Goal: Check status

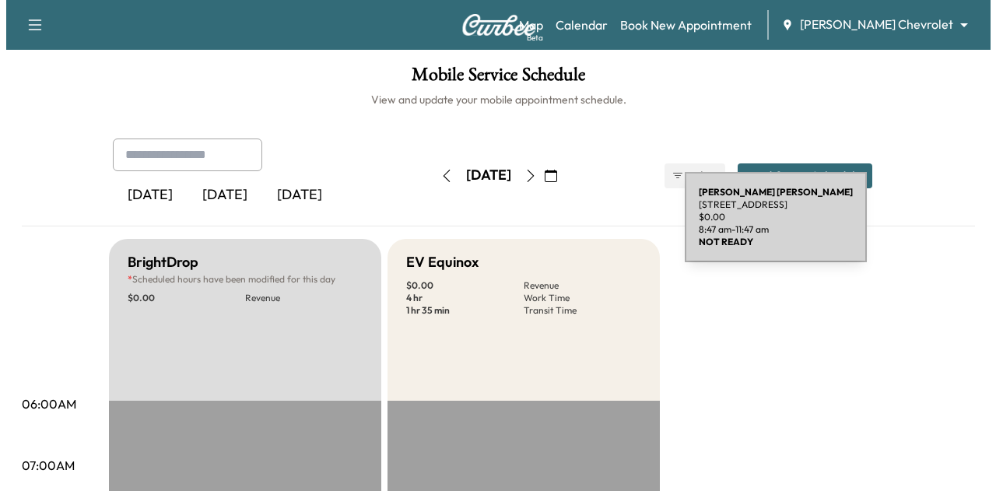
scroll to position [427, 0]
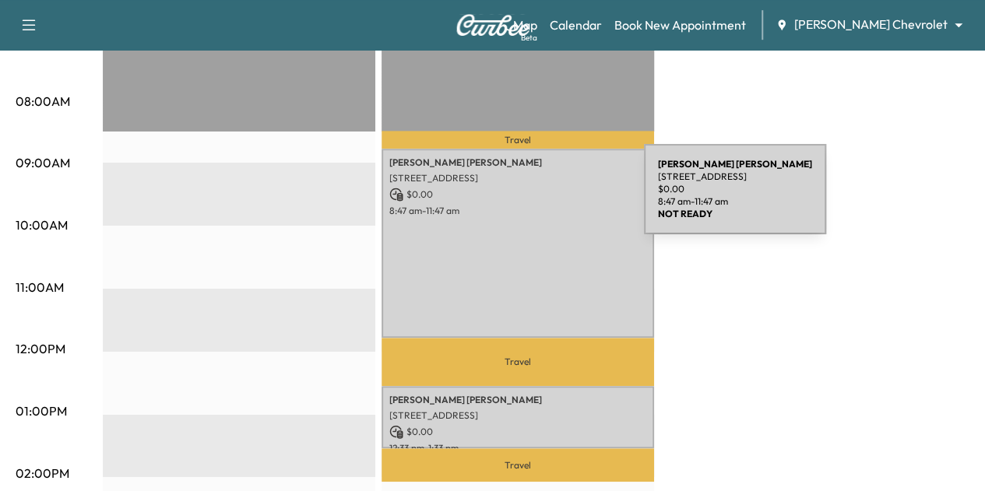
click at [527, 198] on p "$ 0.00" at bounding box center [517, 195] width 257 height 14
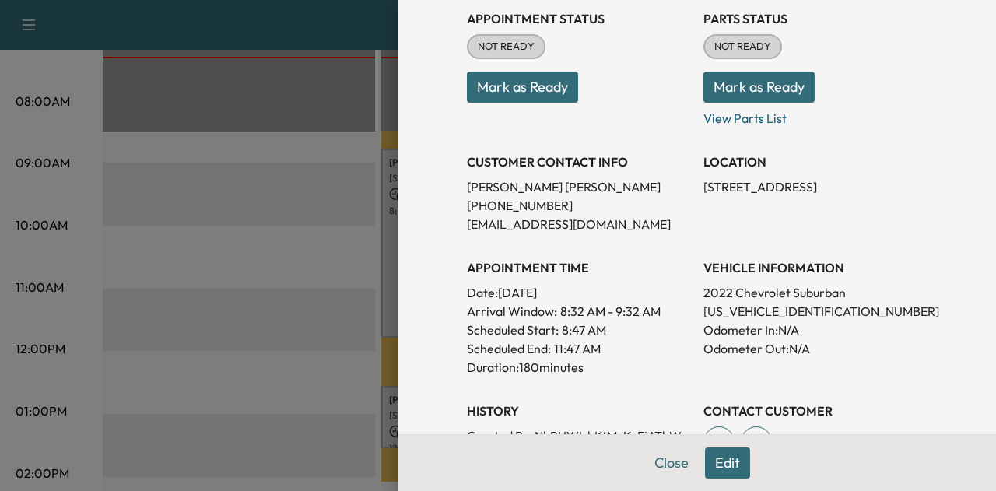
scroll to position [187, 0]
drag, startPoint x: 830, startPoint y: 309, endPoint x: 690, endPoint y: 311, distance: 140.1
click at [690, 311] on div "Appointment Status NOT READY Mark as Ready Parts Status NOT READY Mark as Ready…" at bounding box center [697, 248] width 461 height 504
copy p "[US_VEHICLE_IDENTIFICATION_NUMBER]"
click at [330, 108] on div at bounding box center [498, 245] width 996 height 491
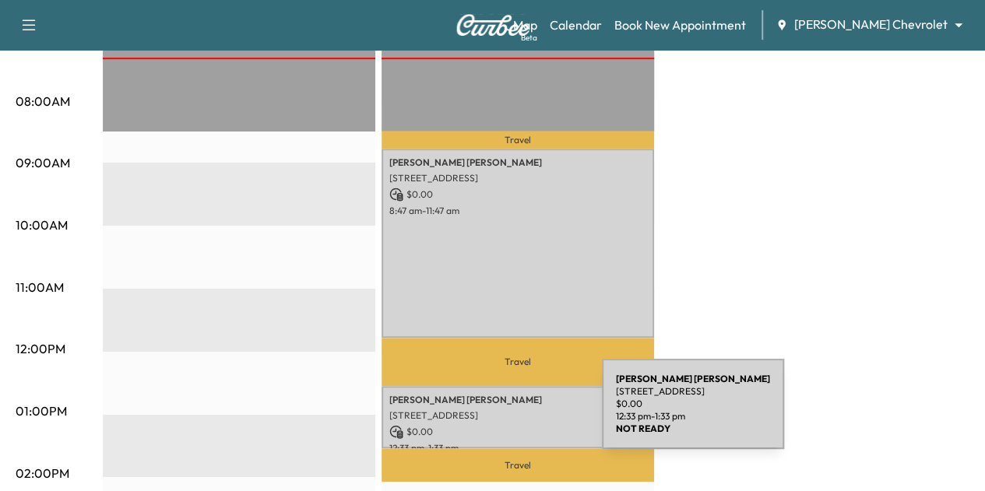
click at [485, 413] on p "[STREET_ADDRESS]" at bounding box center [517, 415] width 257 height 12
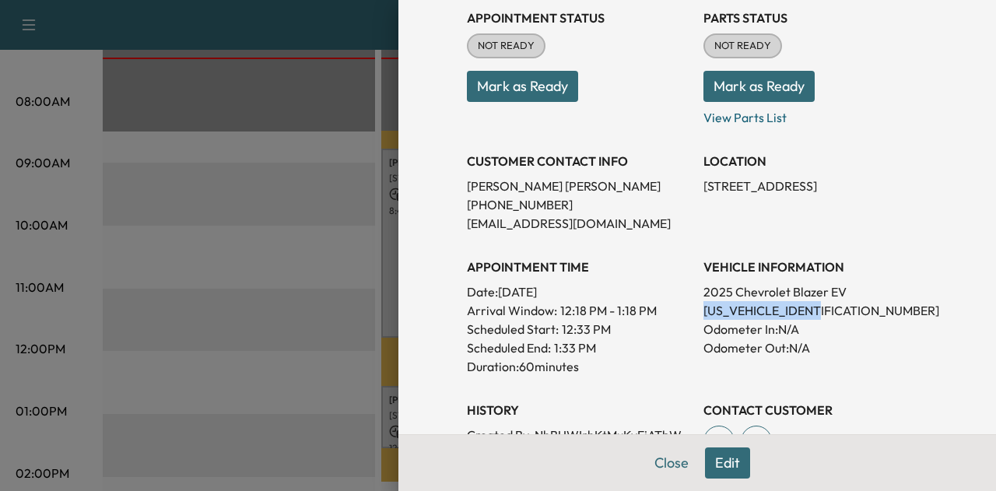
drag, startPoint x: 811, startPoint y: 314, endPoint x: 690, endPoint y: 308, distance: 121.6
click at [690, 308] on div "Appointment Status NOT READY Mark as Ready Parts Status NOT READY Mark as Ready…" at bounding box center [697, 248] width 461 height 504
copy p "[US_VEHICLE_IDENTIFICATION_NUMBER]"
click at [308, 279] on div at bounding box center [498, 245] width 996 height 491
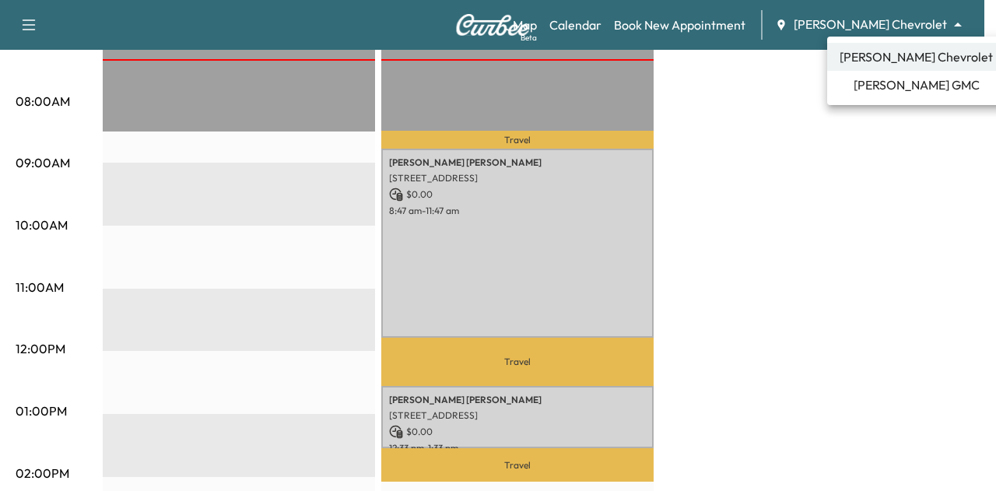
click at [879, 83] on span "[PERSON_NAME] GMC" at bounding box center [917, 85] width 126 height 19
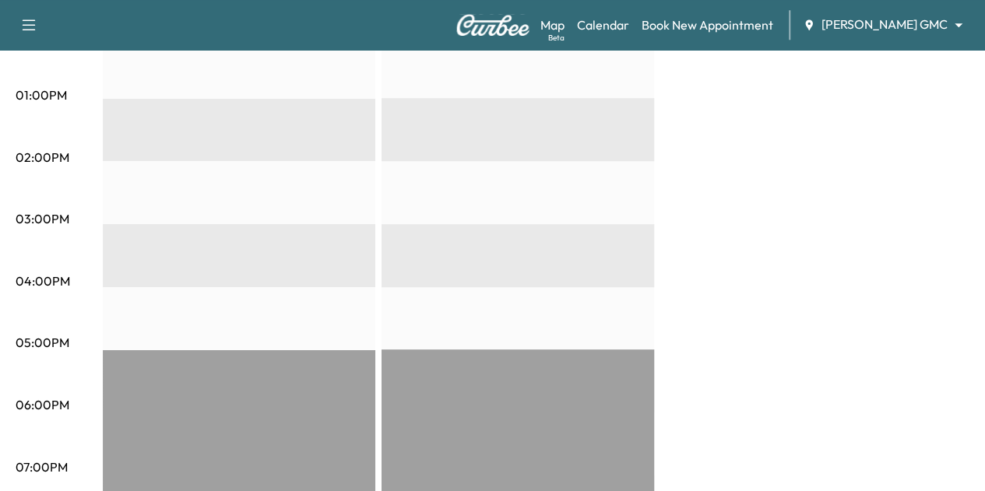
scroll to position [747, 0]
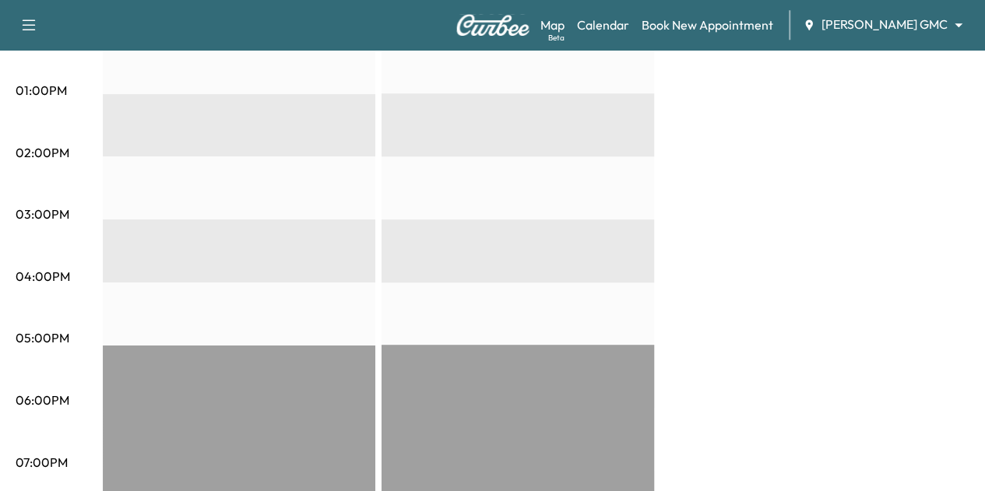
click at [845, 384] on div "BrightDrop * Scheduled hours have been modified for this day $ 0.00 Revenue EST…" at bounding box center [536, 76] width 866 height 1168
click at [817, 237] on div "BrightDrop * Scheduled hours have been modified for this day $ 0.00 Revenue EST…" at bounding box center [536, 76] width 866 height 1168
